Goal: Navigation & Orientation: Find specific page/section

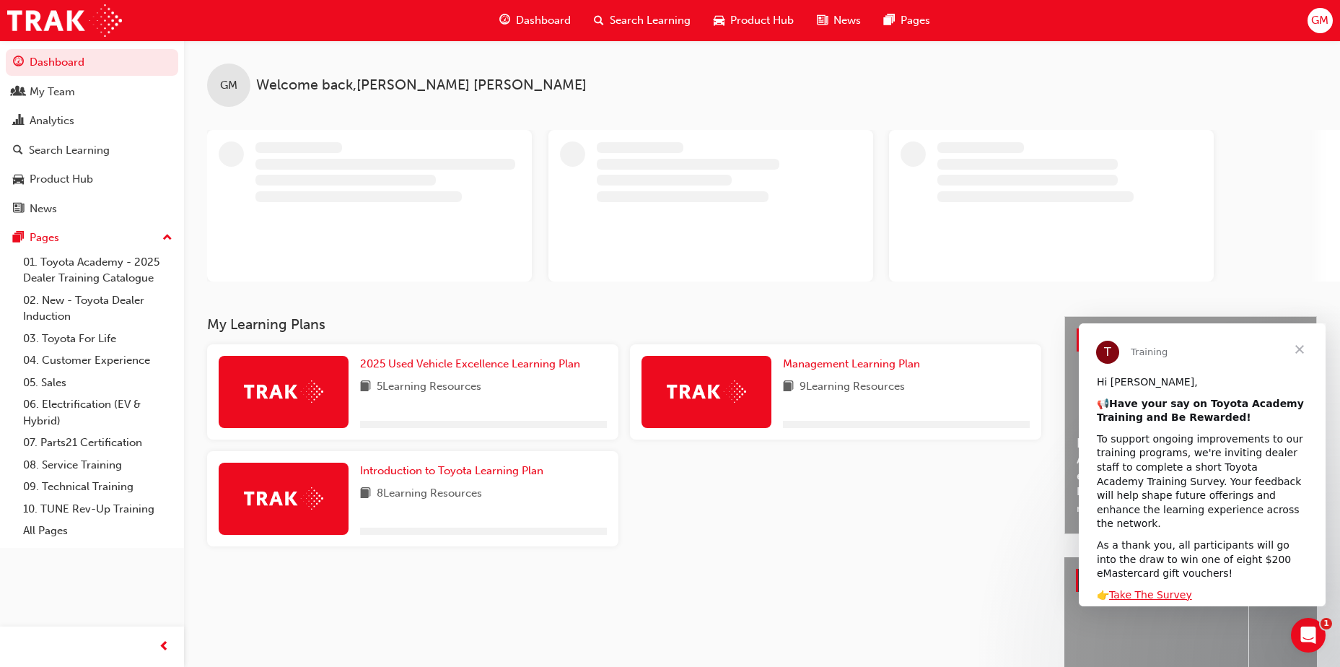
click at [1298, 349] on span "Close" at bounding box center [1300, 349] width 52 height 52
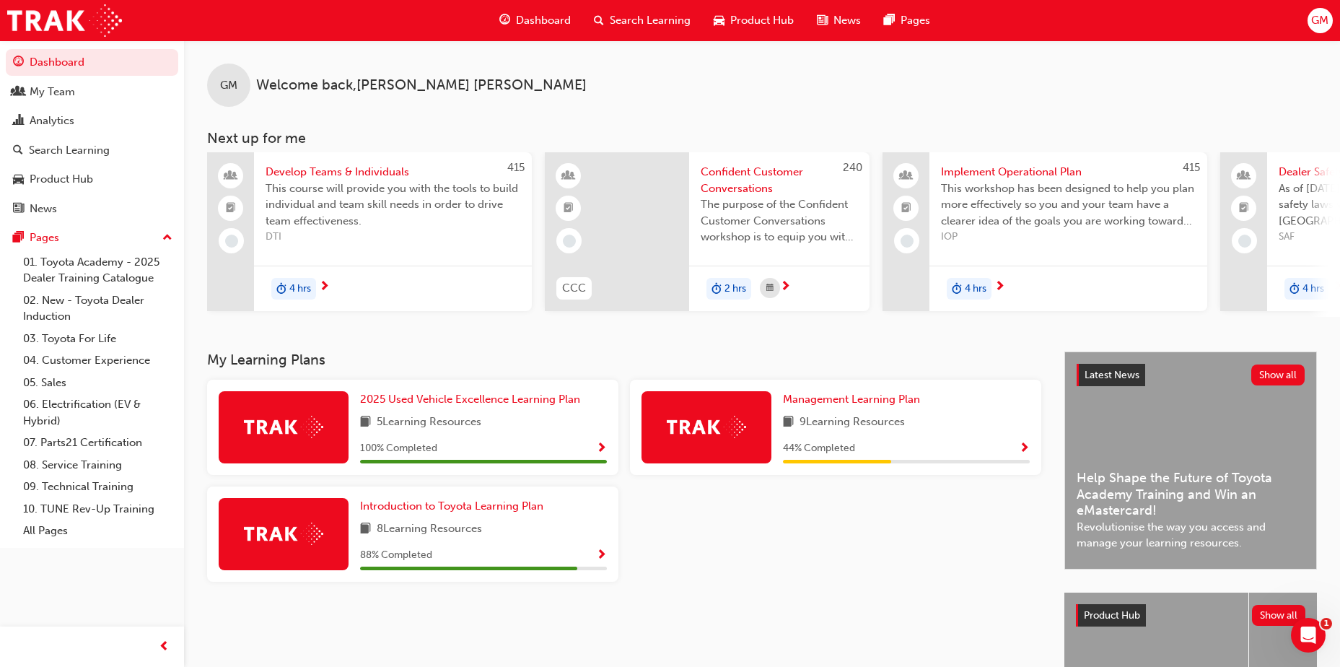
click at [756, 9] on div "Product Hub" at bounding box center [753, 21] width 103 height 30
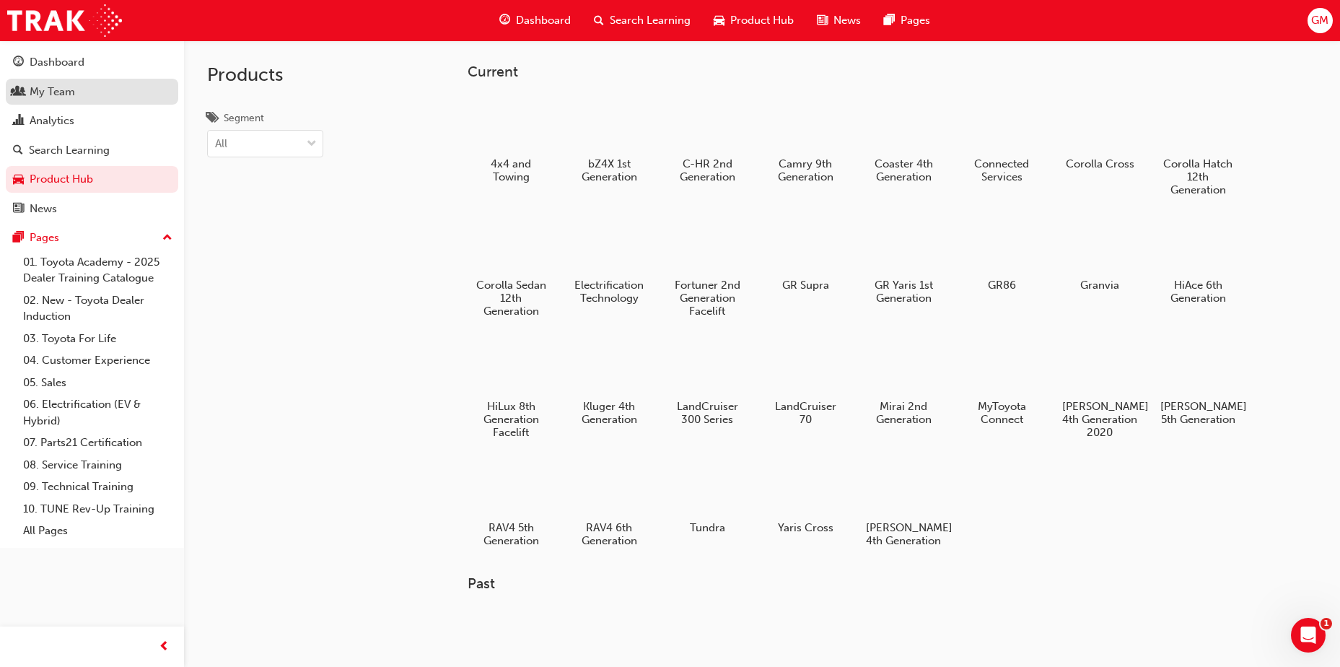
click at [66, 89] on div "My Team" at bounding box center [52, 92] width 45 height 17
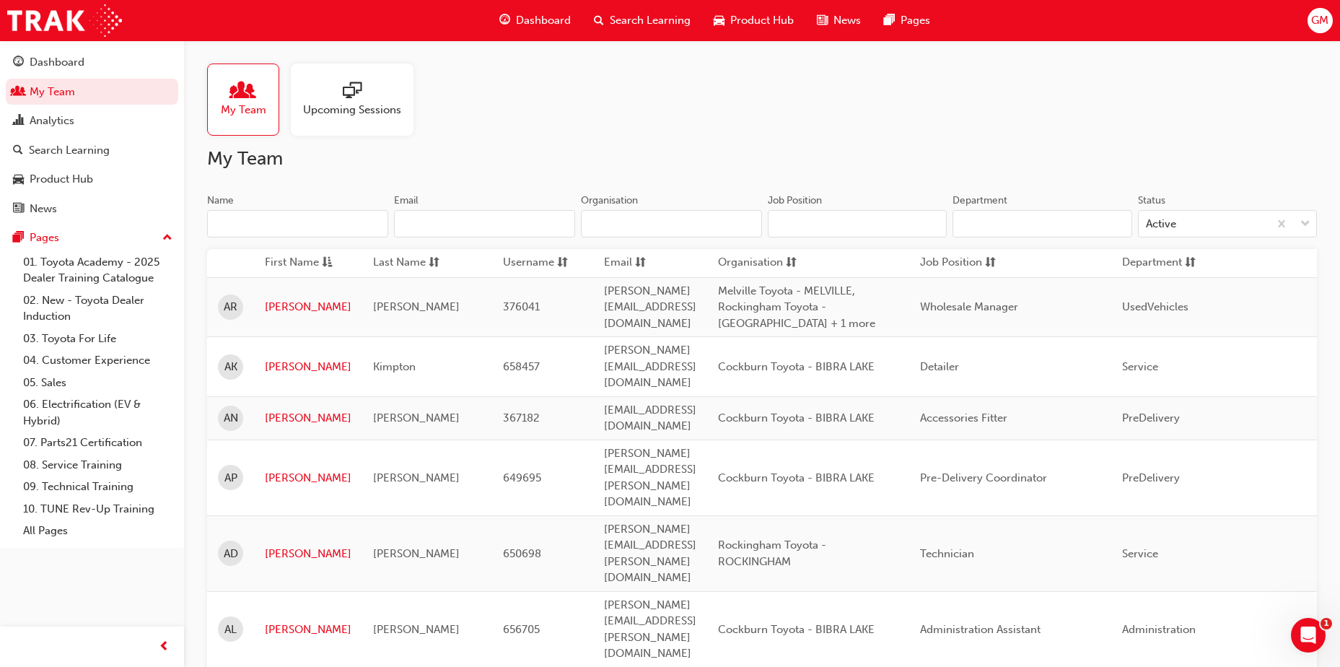
click at [338, 93] on div at bounding box center [352, 92] width 98 height 20
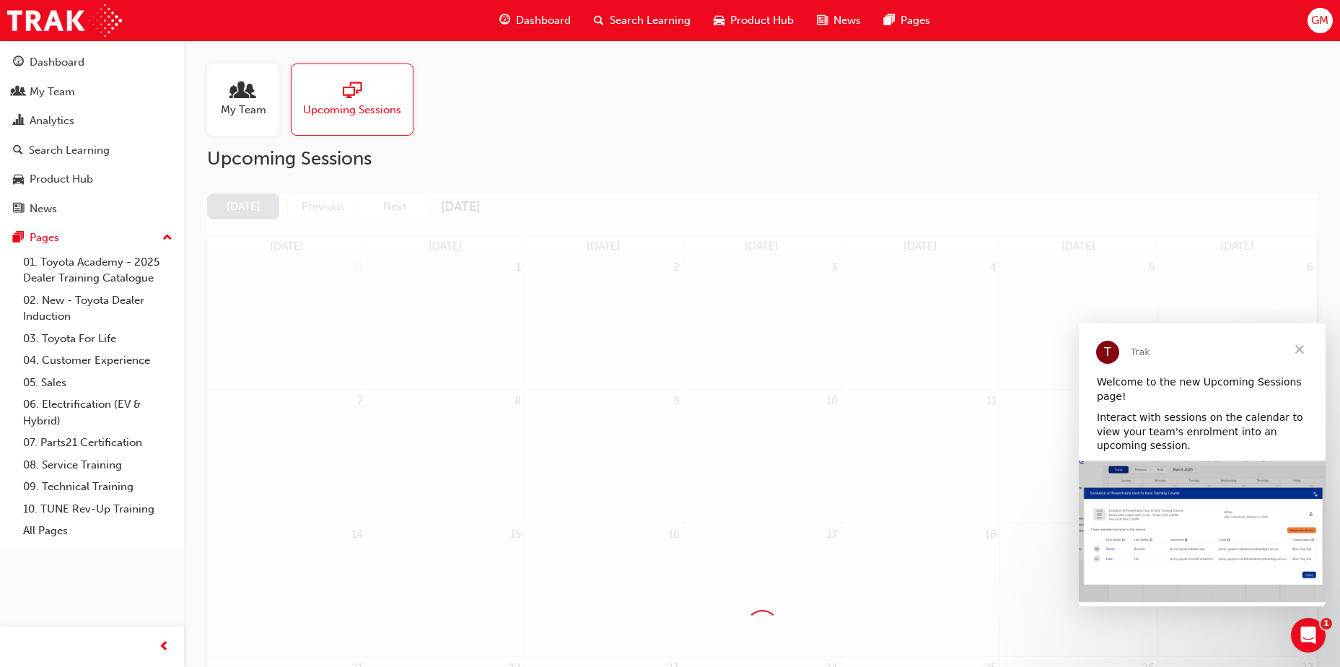
click at [1303, 345] on span "Close" at bounding box center [1300, 349] width 52 height 52
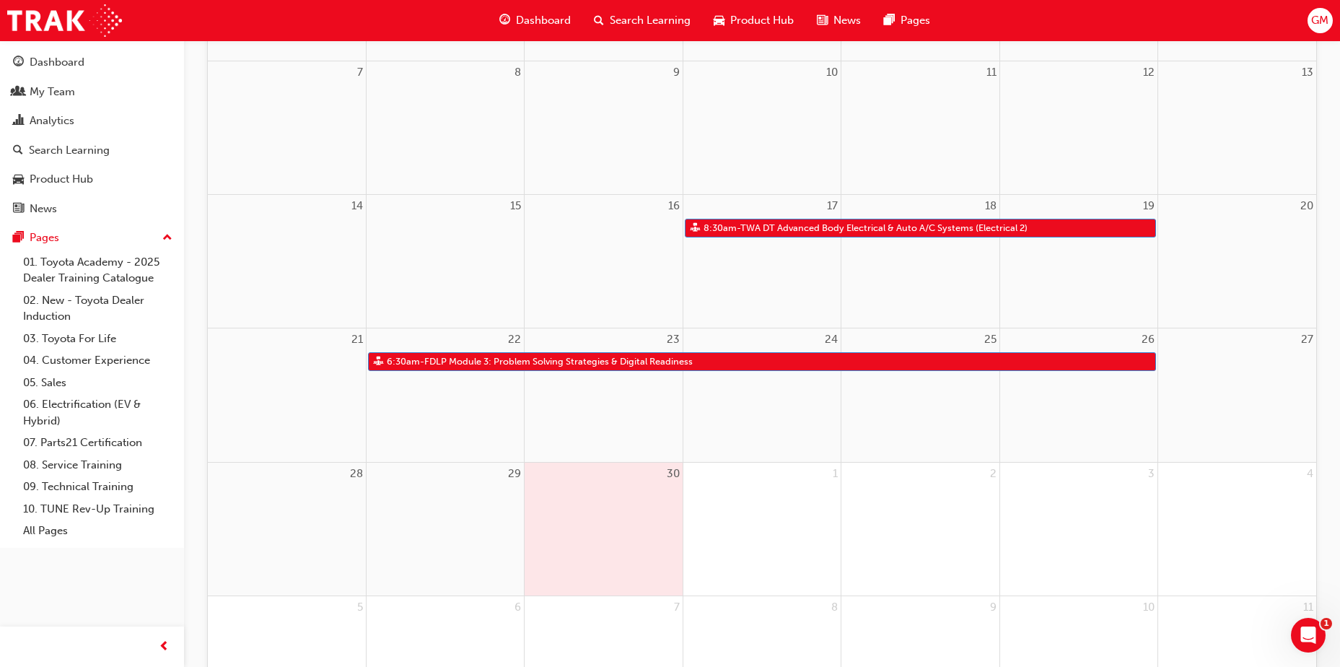
scroll to position [65, 0]
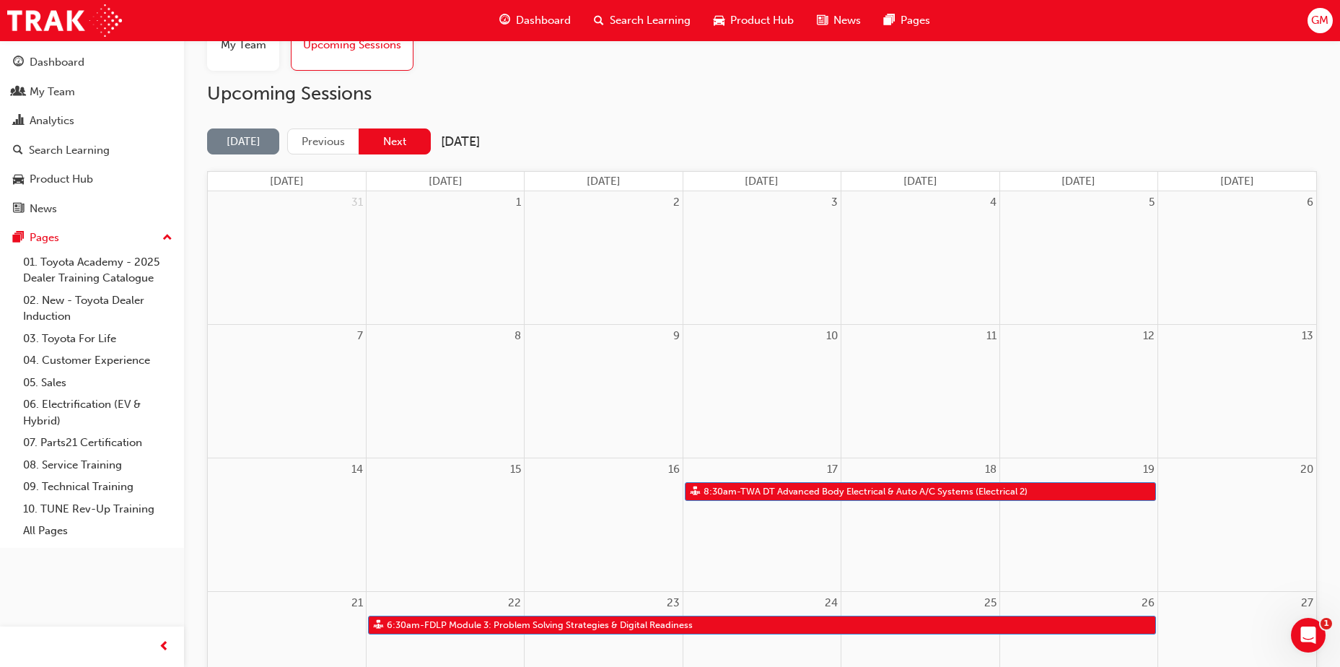
click at [396, 135] on button "Next" at bounding box center [395, 141] width 72 height 27
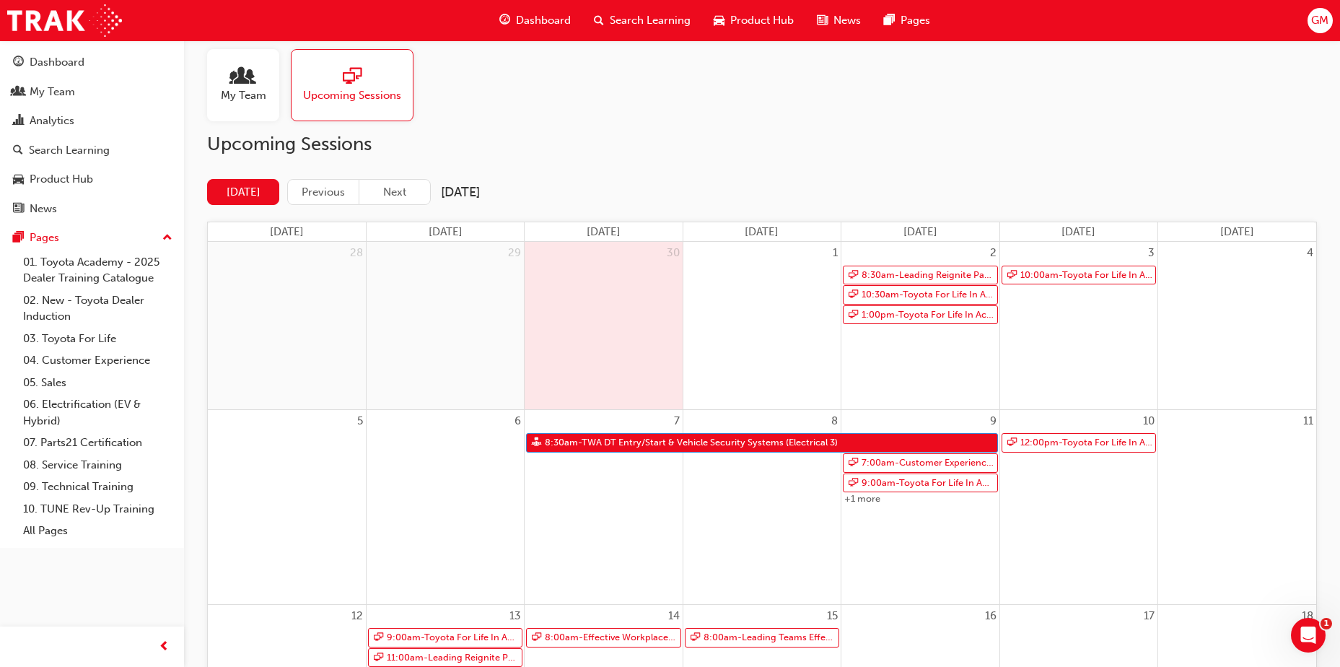
scroll to position [0, 0]
